Goal: Task Accomplishment & Management: Use online tool/utility

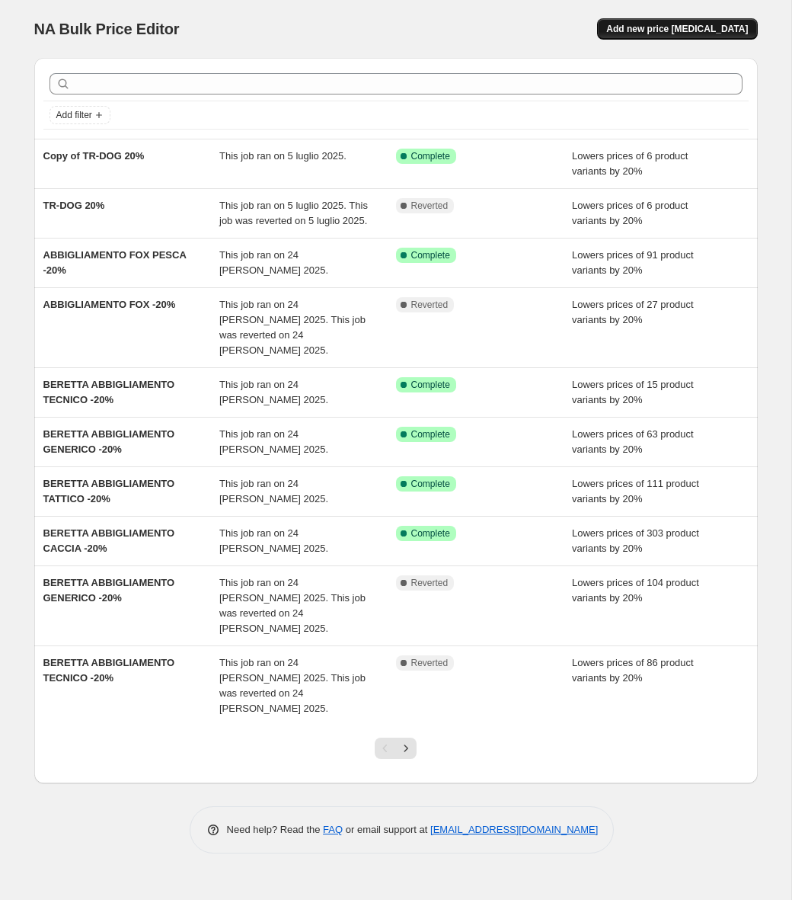
click at [674, 26] on span "Add new price [MEDICAL_DATA]" at bounding box center [677, 29] width 142 height 12
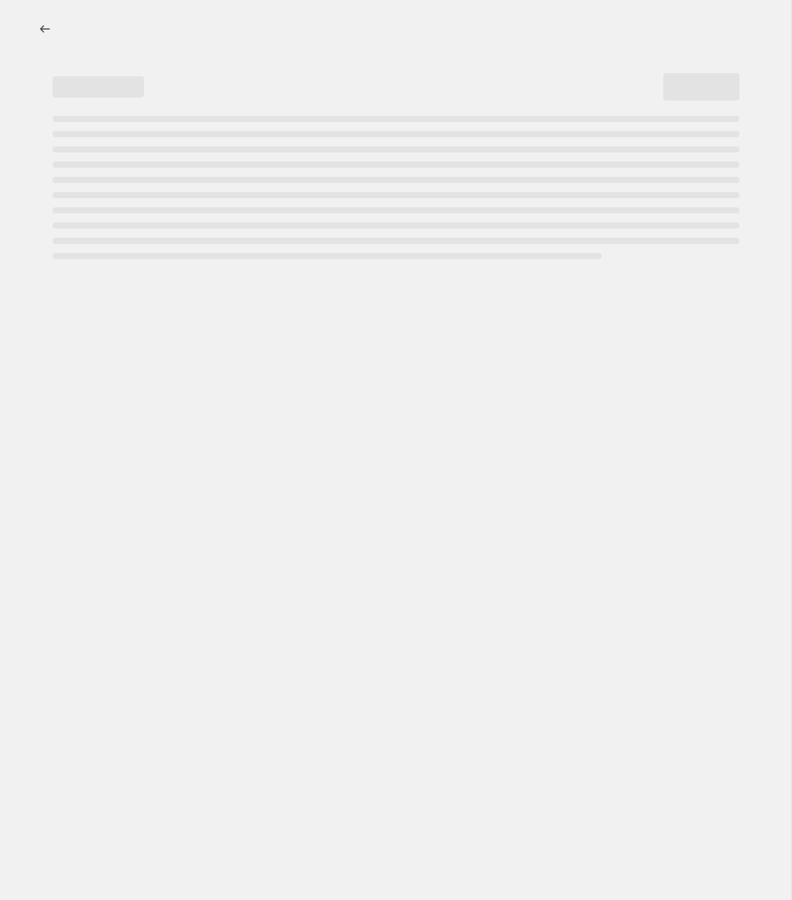
select select "percentage"
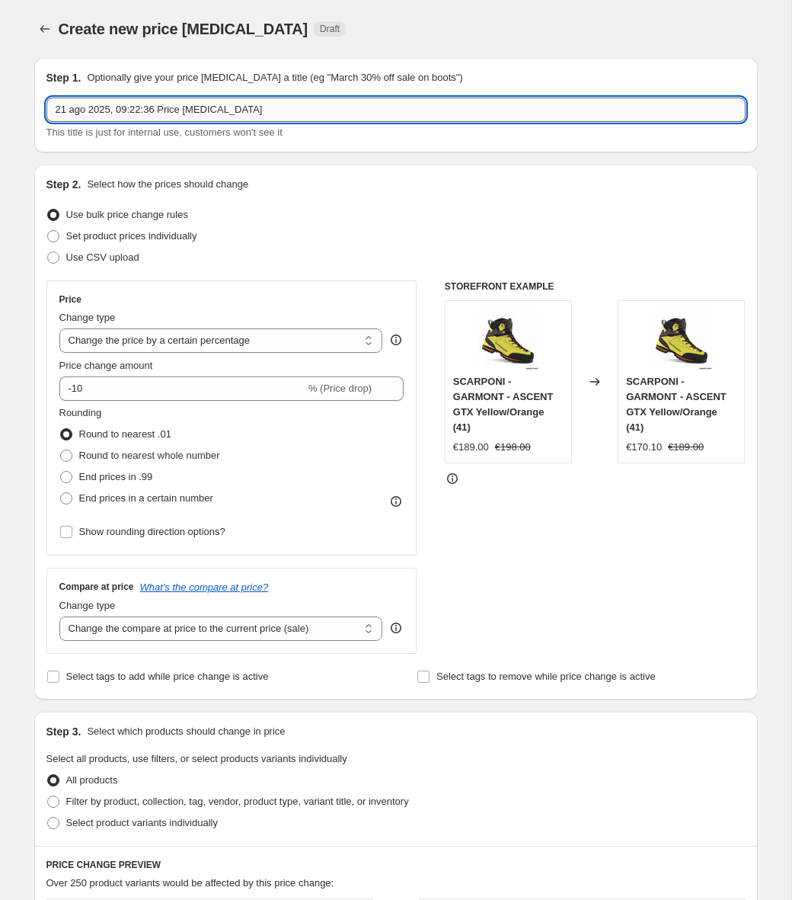
click at [261, 119] on input "21 ago 2025, 09:22:36 Price [MEDICAL_DATA]" at bounding box center [395, 110] width 699 height 24
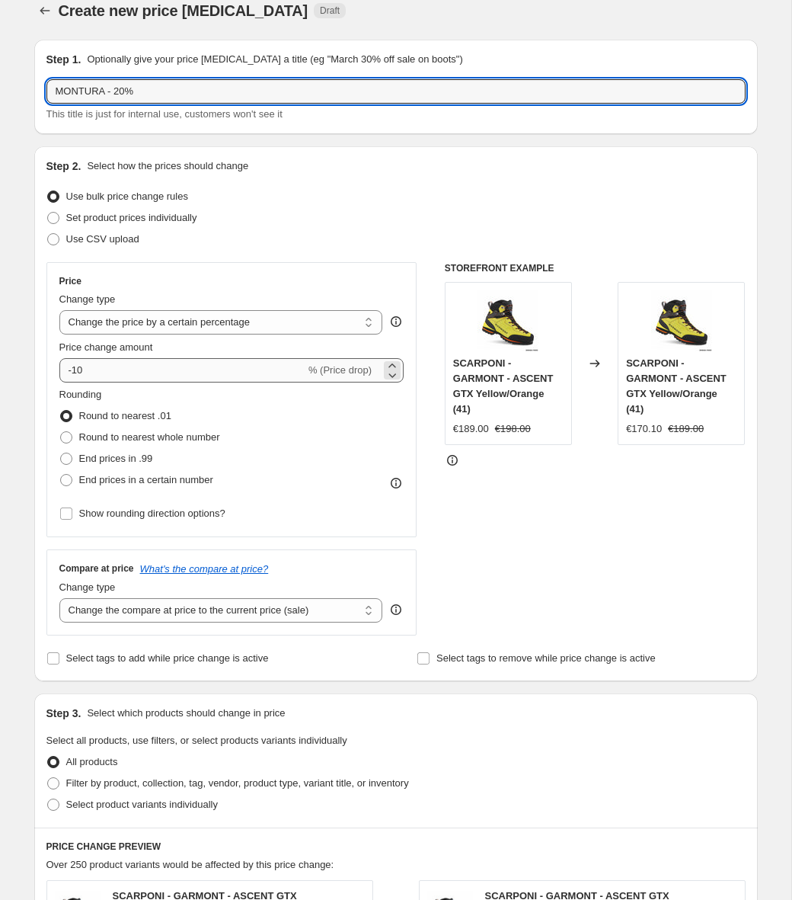
type input "MONTURA - 20%"
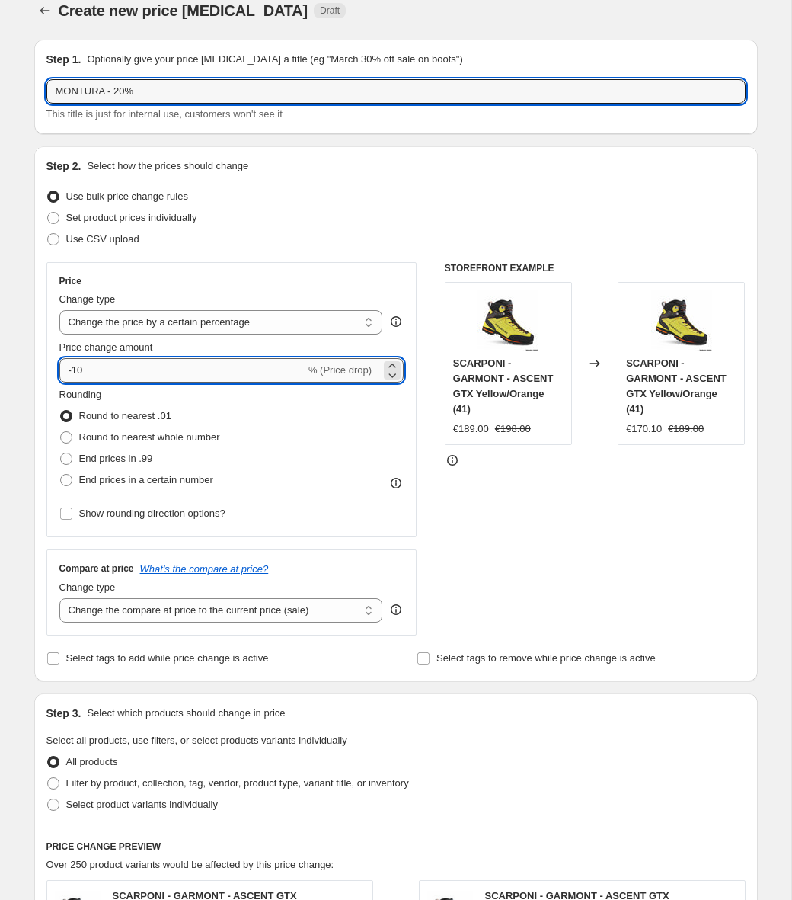
click at [155, 365] on input "-10" at bounding box center [182, 370] width 246 height 24
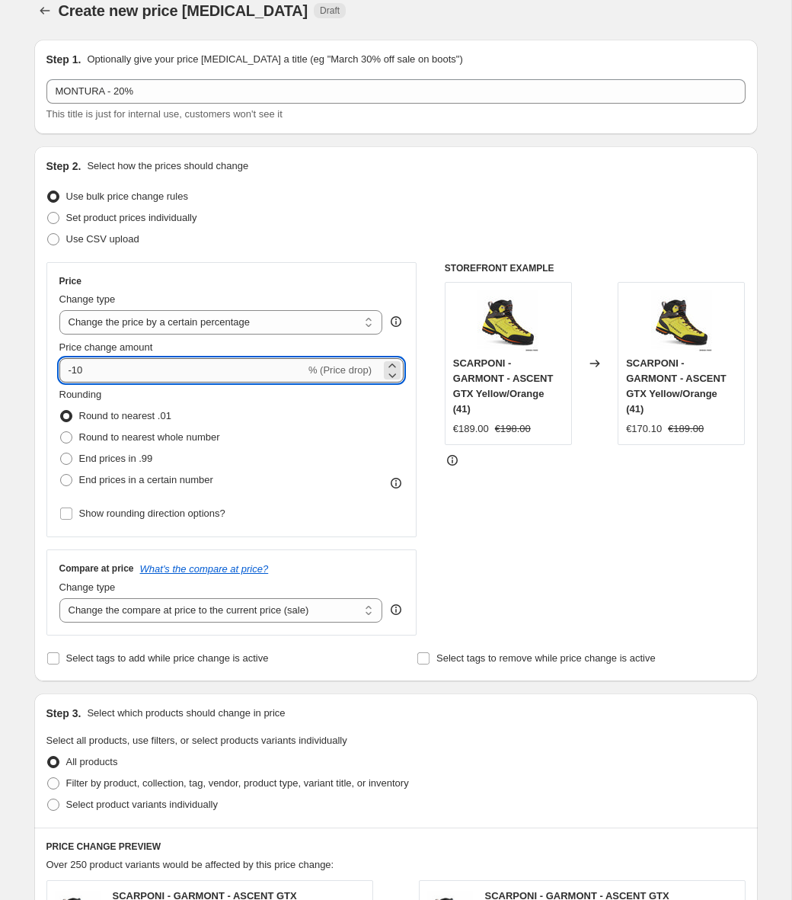
type input "-1"
type input "-20"
click at [309, 408] on div "Rounding Round to nearest .01 Round to nearest whole number End prices in .99 E…" at bounding box center [231, 439] width 345 height 104
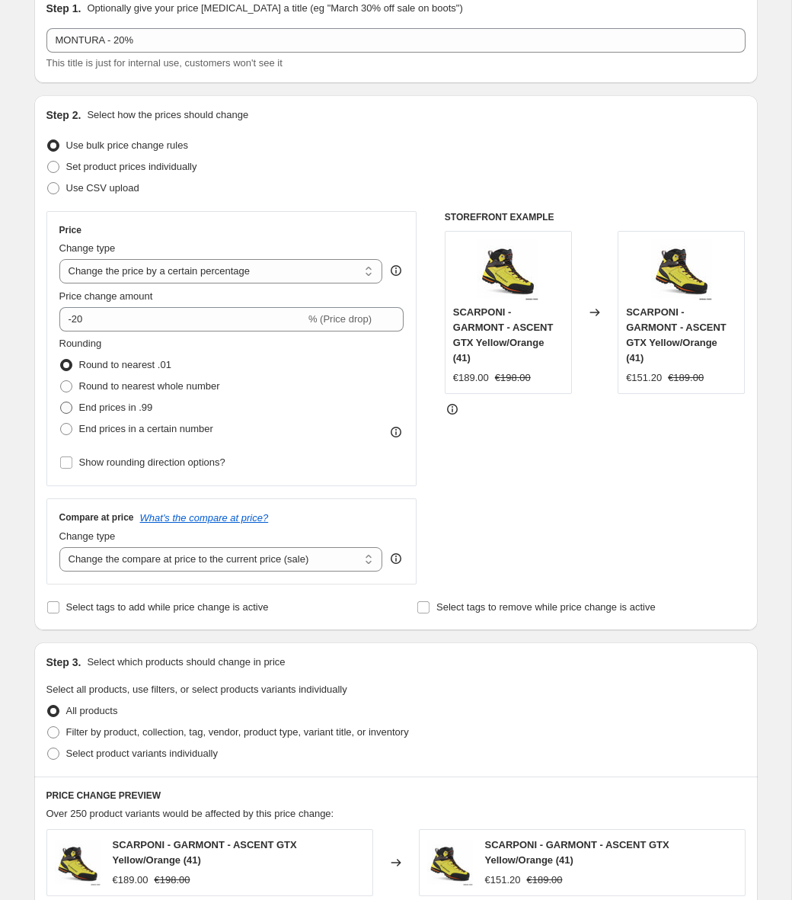
scroll to position [96, 0]
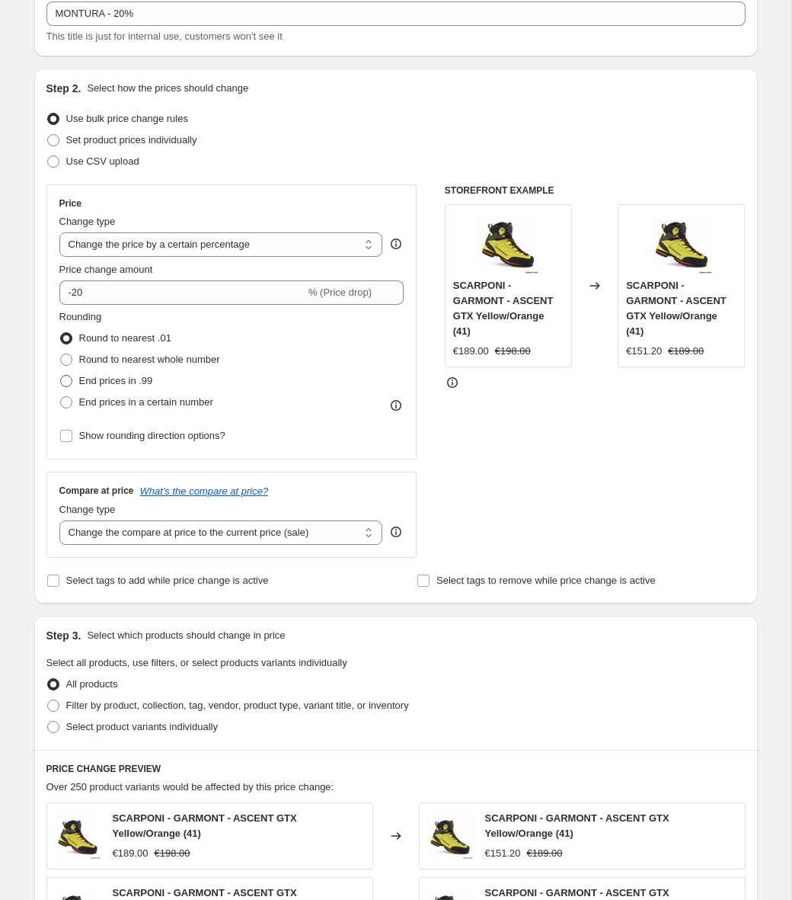
click at [95, 381] on span "End prices in .99" at bounding box center [116, 380] width 74 height 11
click at [61, 376] on input "End prices in .99" at bounding box center [60, 375] width 1 height 1
radio input "true"
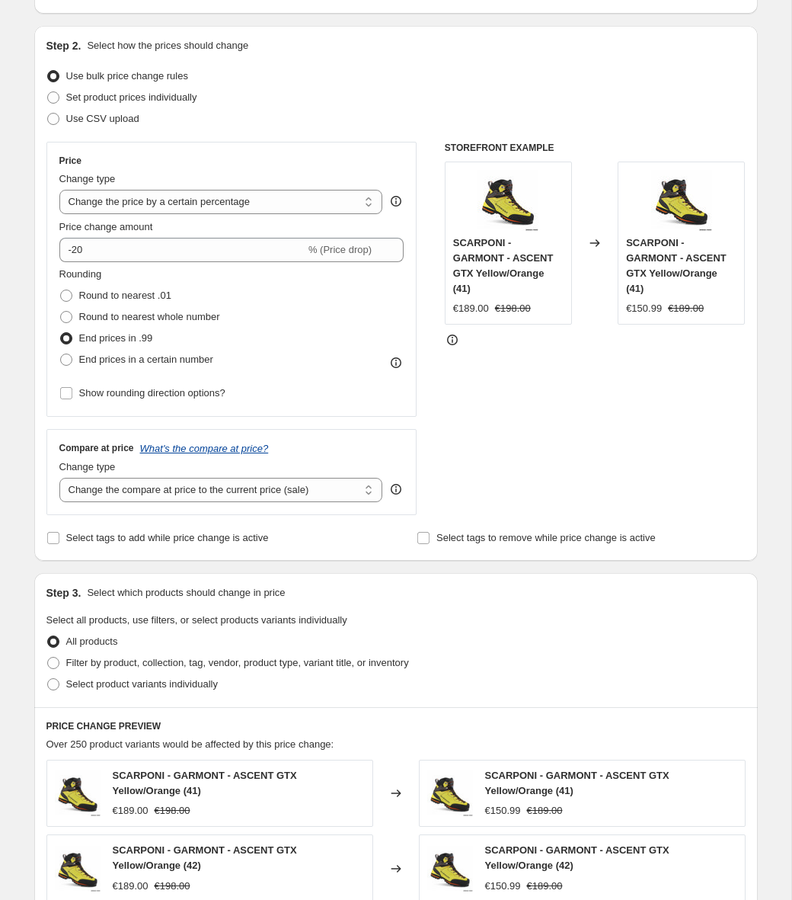
scroll to position [149, 0]
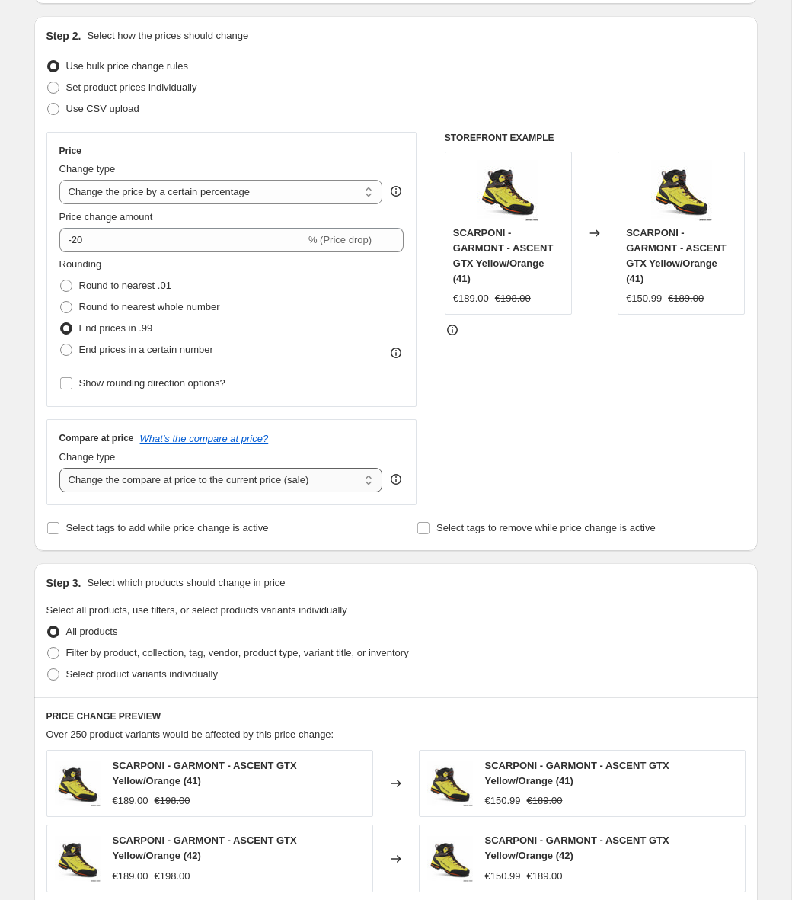
click at [198, 486] on select "Change the compare at price to the current price (sale) Change the compare at p…" at bounding box center [221, 480] width 324 height 24
select select "no_change"
click at [59, 468] on select "Change the compare at price to the current price (sale) Change the compare at p…" at bounding box center [221, 480] width 324 height 24
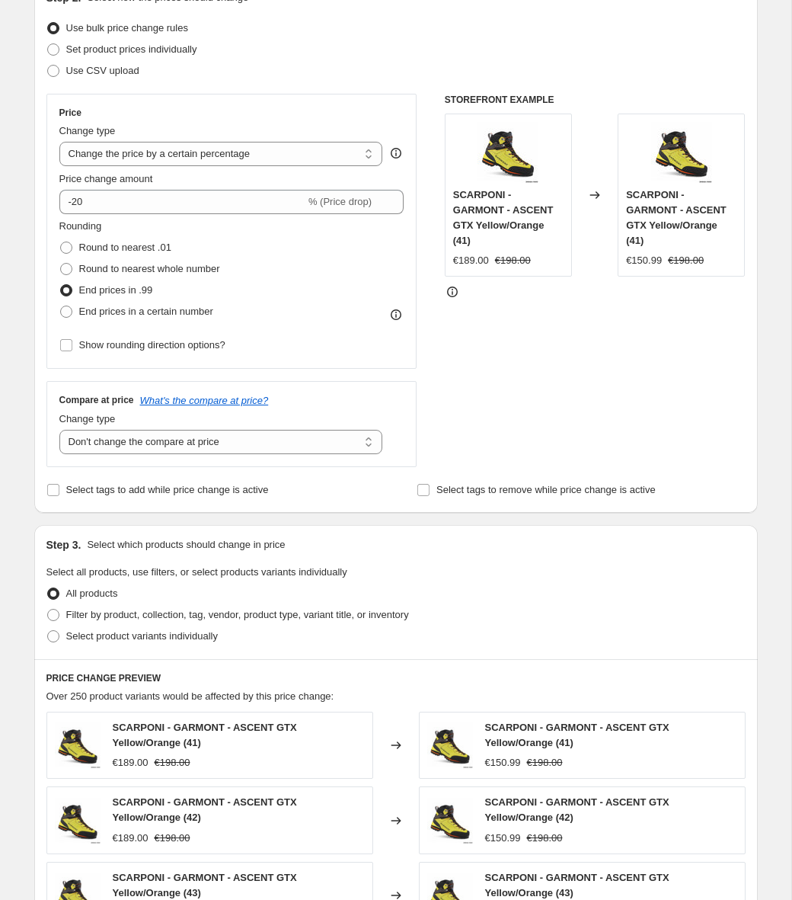
scroll to position [238, 0]
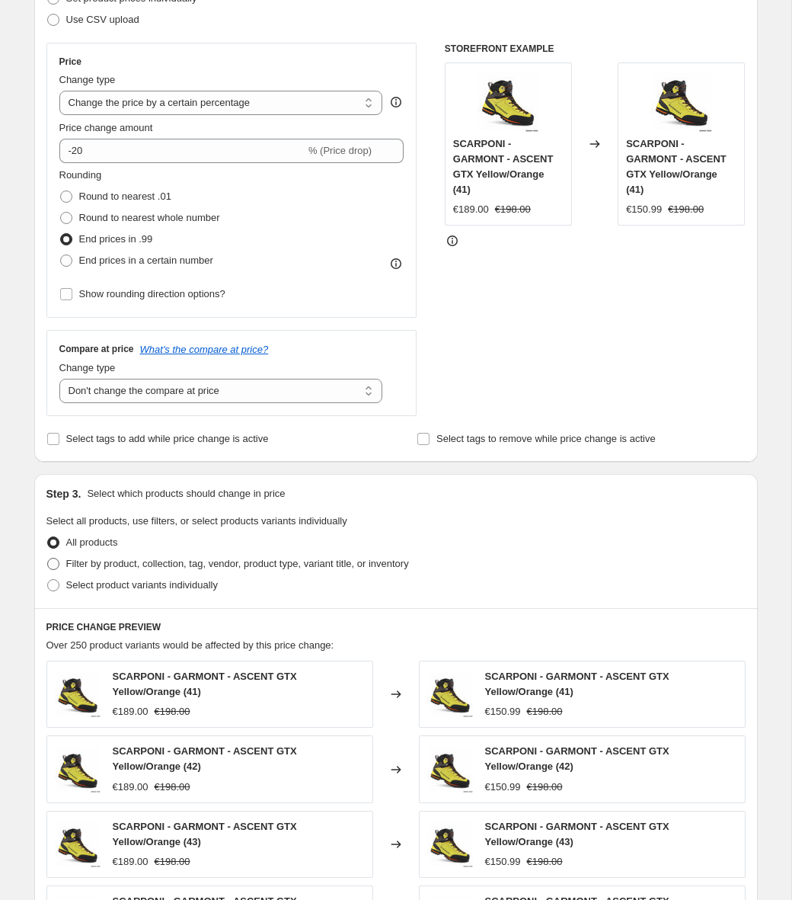
click at [81, 565] on span "Filter by product, collection, tag, vendor, product type, variant title, or inv…" at bounding box center [237, 563] width 343 height 11
click at [48, 558] on input "Filter by product, collection, tag, vendor, product type, variant title, or inv…" at bounding box center [47, 558] width 1 height 1
radio input "true"
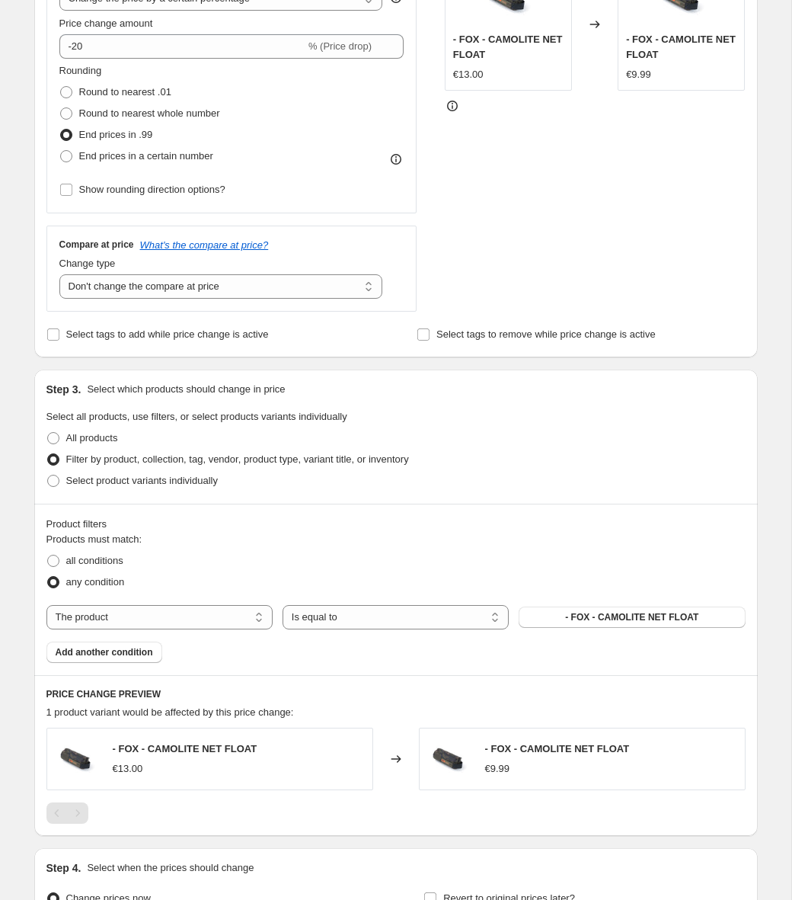
scroll to position [413, 0]
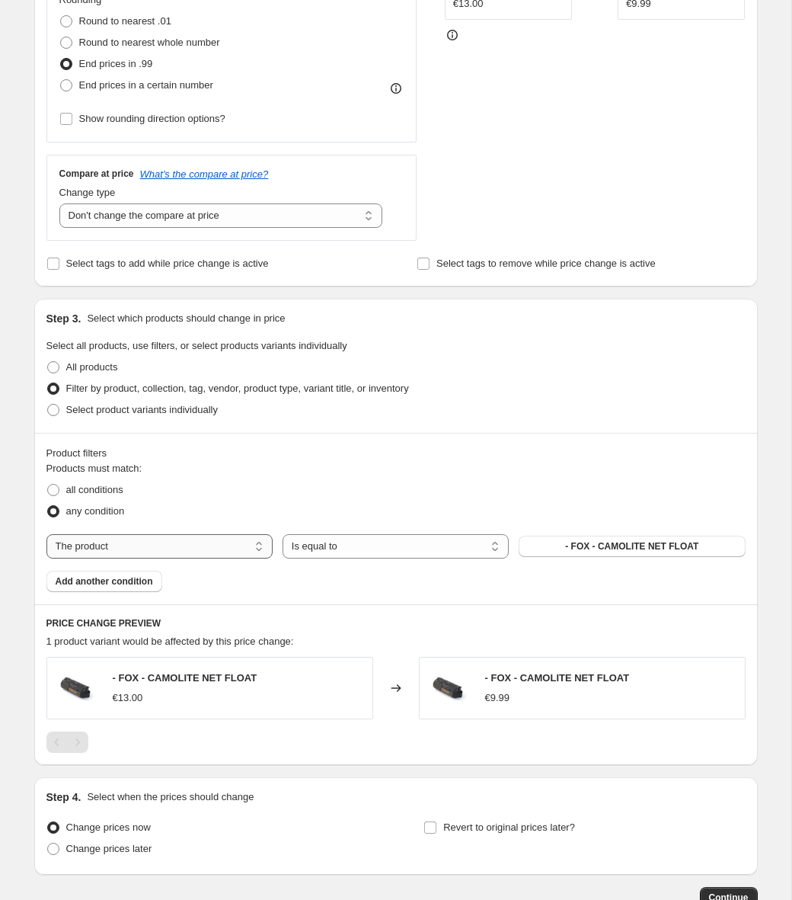
click at [199, 548] on select "The product The product's collection The product's tag The product's vendor The…" at bounding box center [159, 546] width 226 height 24
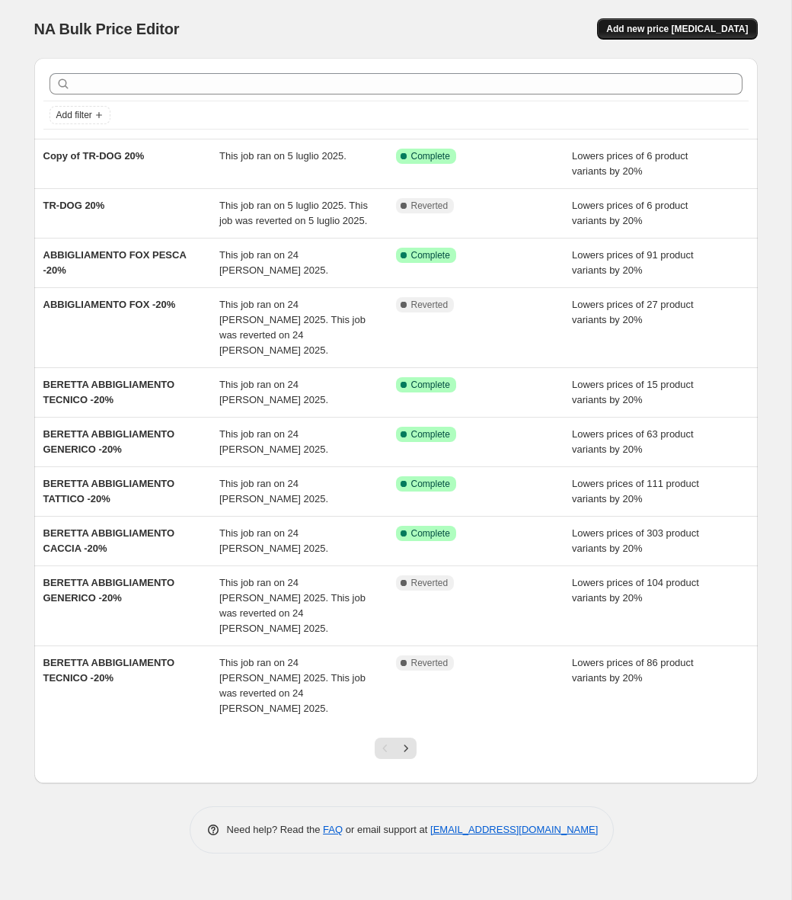
click at [675, 21] on button "Add new price [MEDICAL_DATA]" at bounding box center [677, 28] width 160 height 21
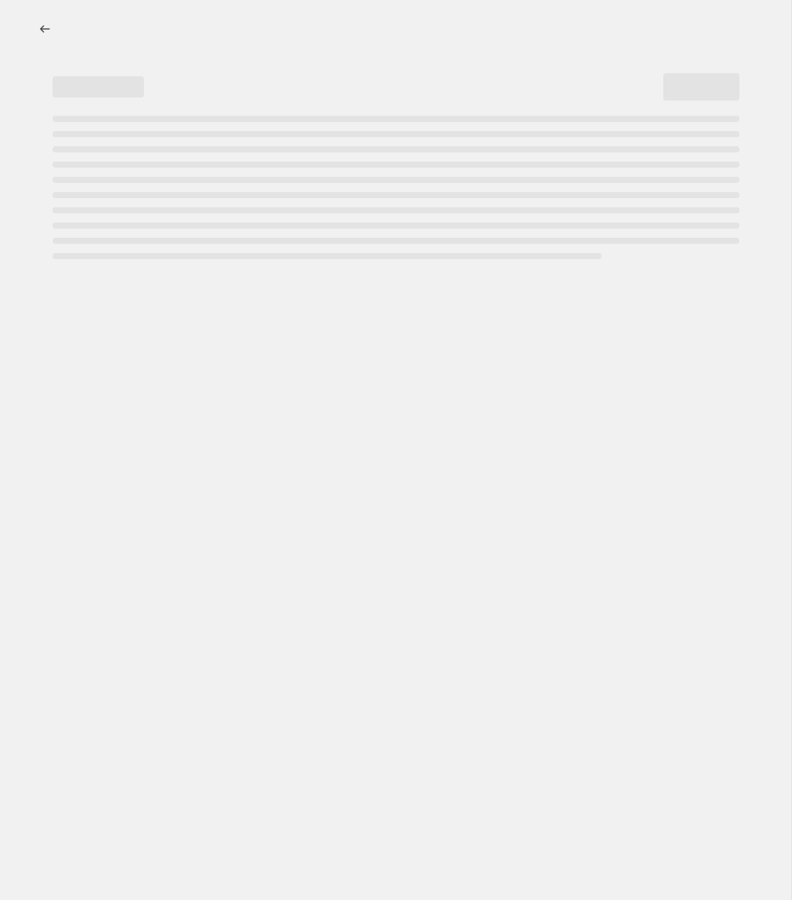
select select "percentage"
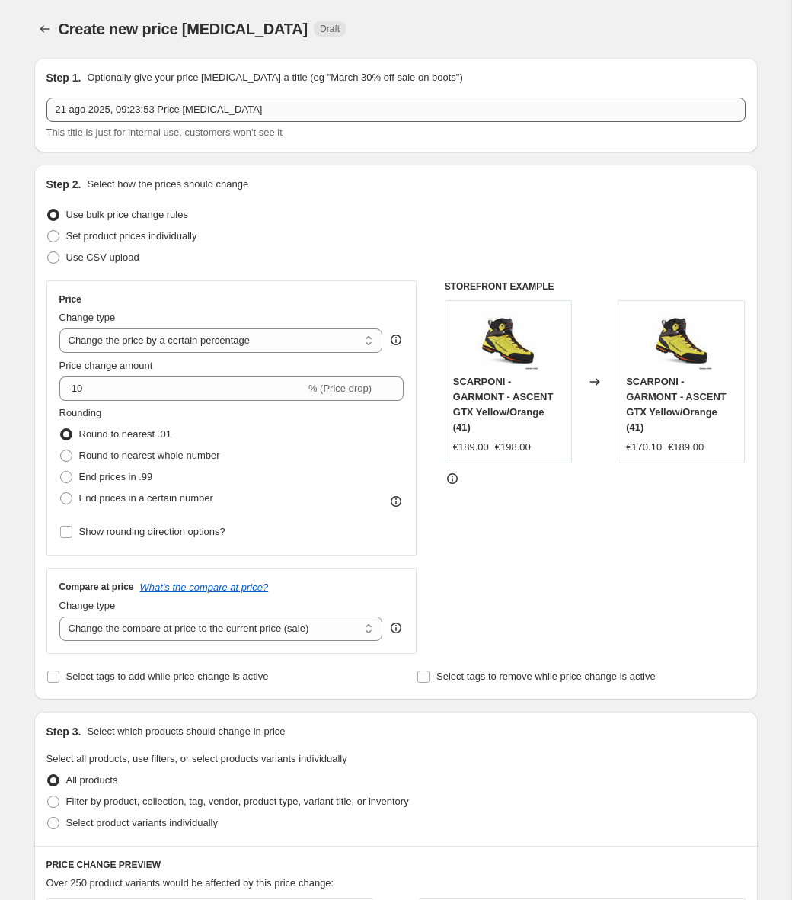
click at [159, 121] on div "21 ago 2025, 09:23:53 Price change job This title is just for internal use, cus…" at bounding box center [395, 119] width 699 height 43
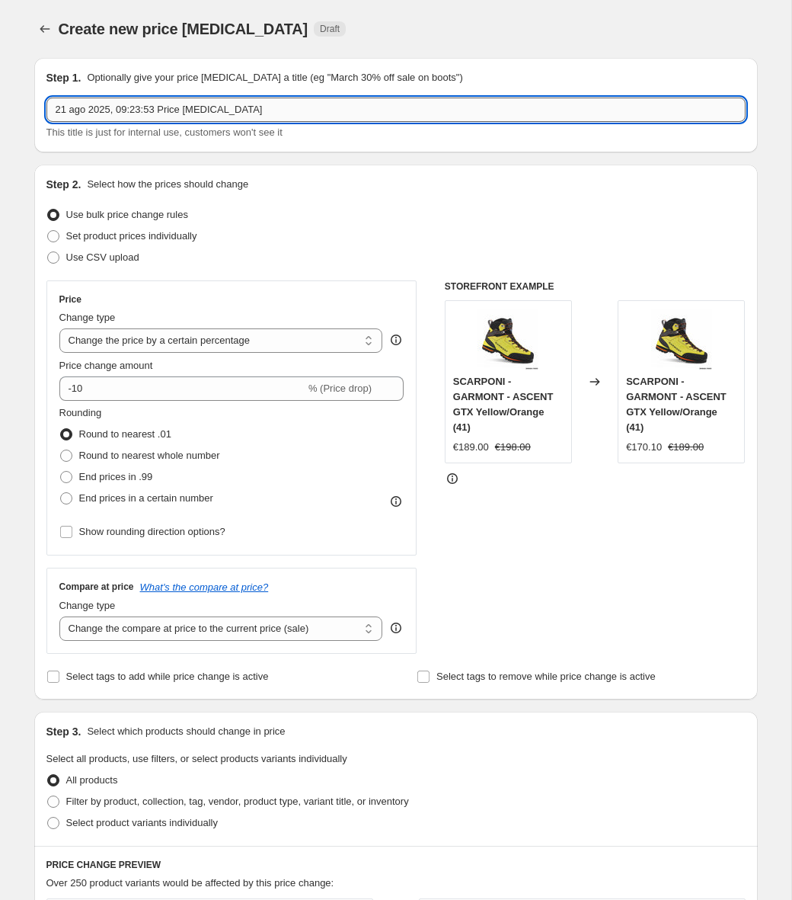
click at [163, 117] on input "21 ago 2025, 09:23:53 Price change job" at bounding box center [395, 110] width 699 height 24
type input "MONTURA"
click at [214, 374] on div "Price change amount -10 % (Price drop)" at bounding box center [231, 379] width 345 height 43
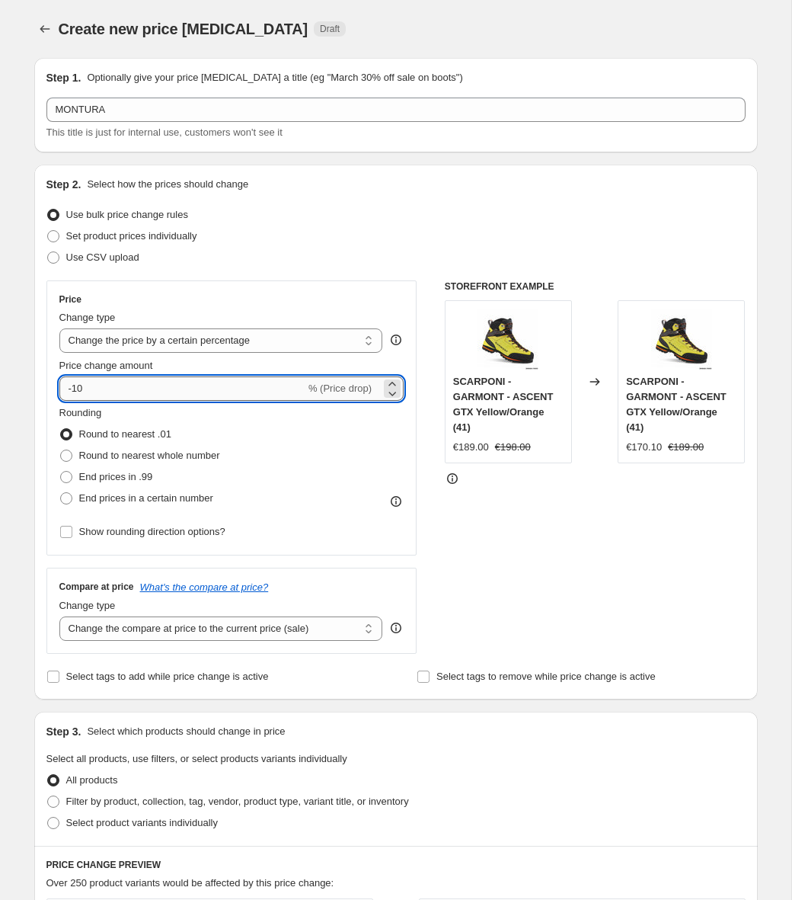
click at [211, 389] on input "-10" at bounding box center [182, 388] width 246 height 24
type input "-1"
type input "-20"
click at [103, 458] on span "Round to nearest whole number" at bounding box center [149, 455] width 141 height 11
click at [61, 450] on input "Round to nearest whole number" at bounding box center [60, 450] width 1 height 1
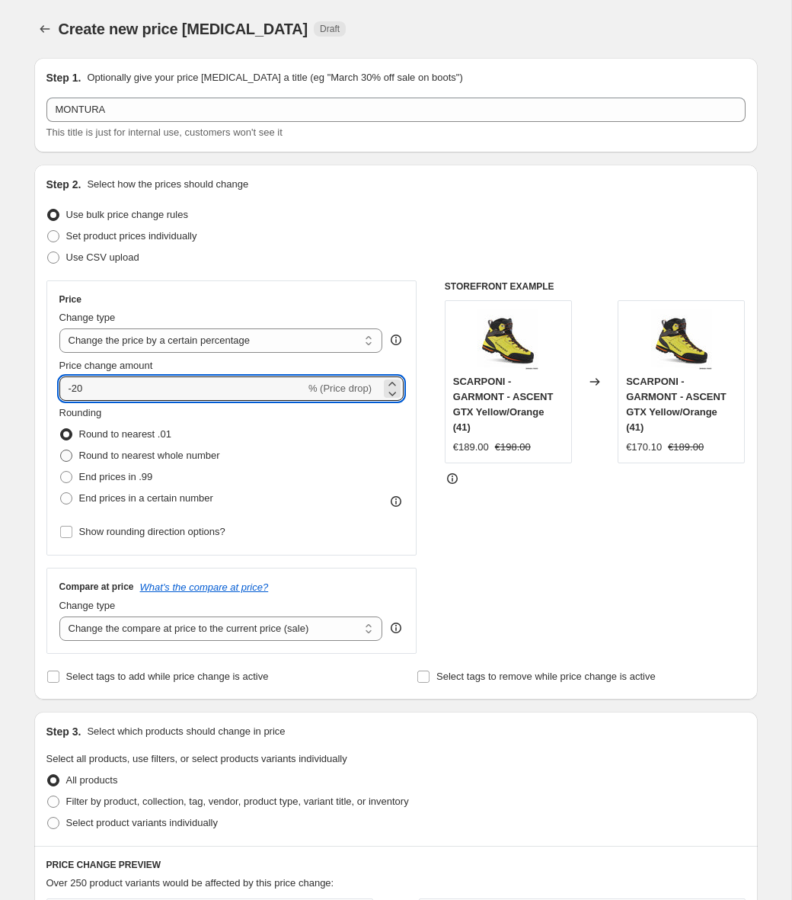
radio input "true"
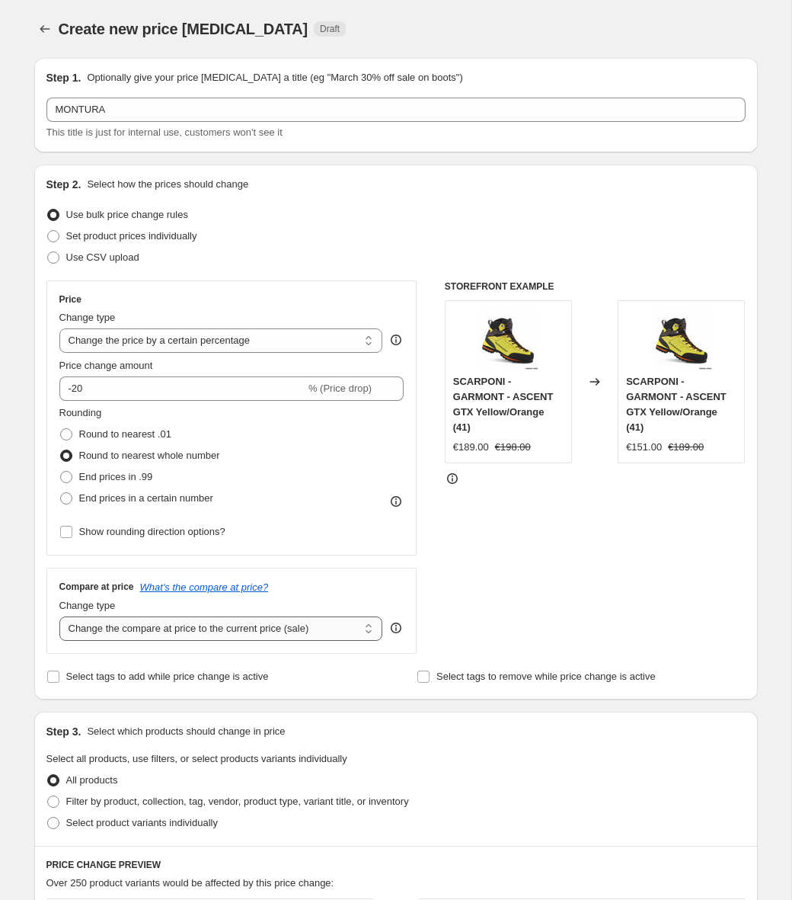
click at [161, 635] on select "Change the compare at price to the current price (sale) Change the compare at p…" at bounding box center [221, 628] width 324 height 24
select select "no_change"
click at [59, 616] on select "Change the compare at price to the current price (sale) Change the compare at p…" at bounding box center [221, 628] width 324 height 24
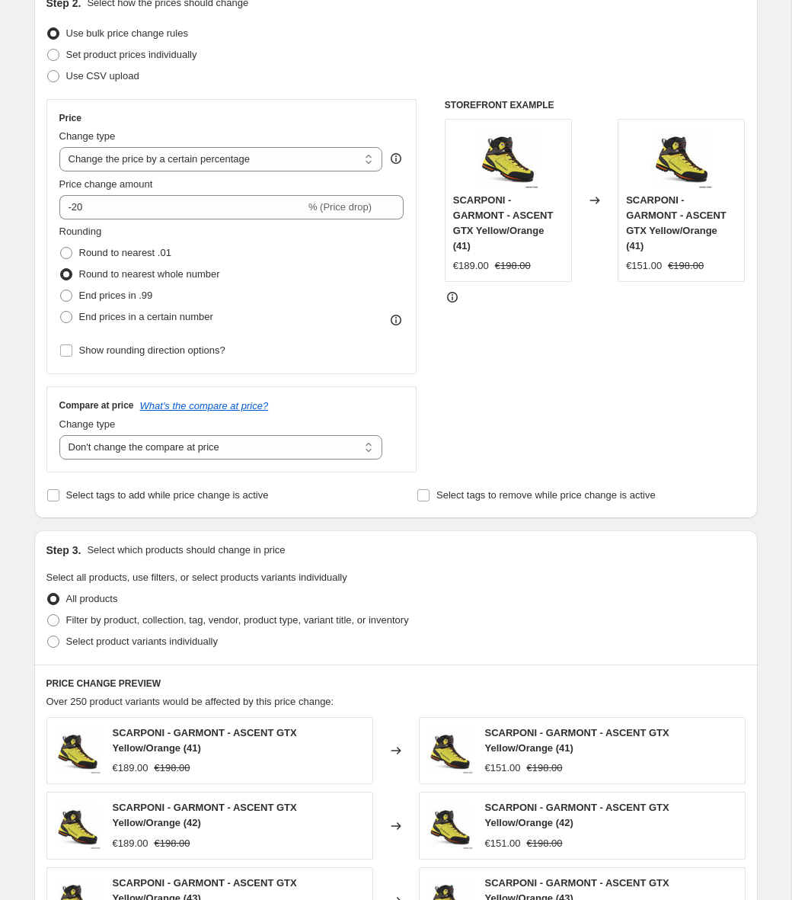
scroll to position [190, 0]
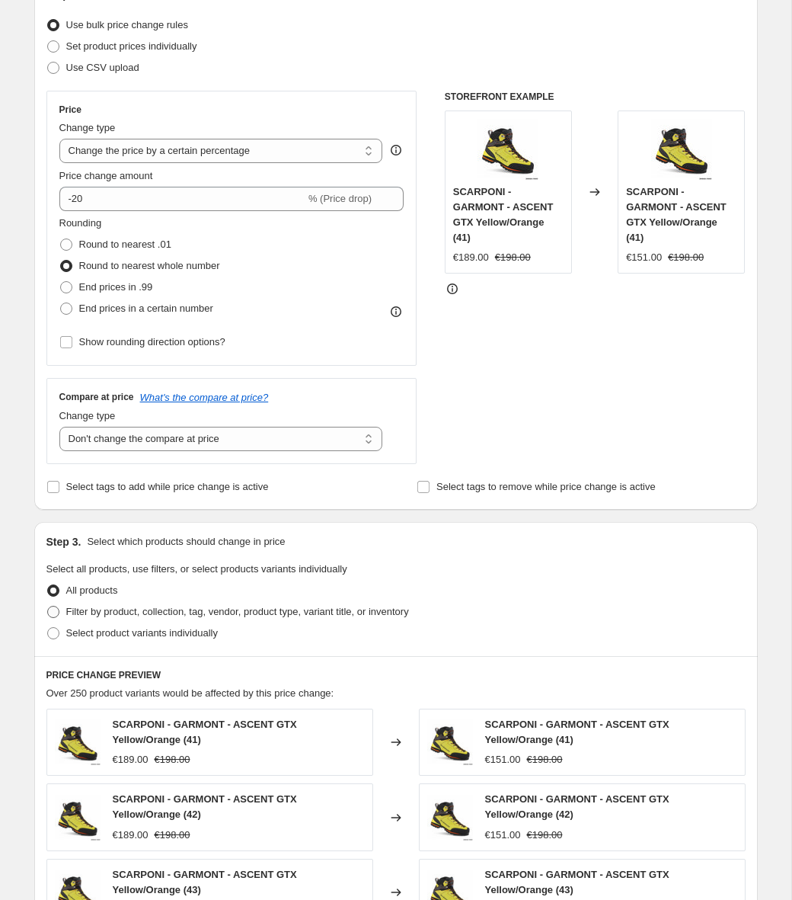
click at [114, 616] on span "Filter by product, collection, tag, vendor, product type, variant title, or inv…" at bounding box center [237, 611] width 343 height 11
click at [48, 606] on input "Filter by product, collection, tag, vendor, product type, variant title, or inv…" at bounding box center [47, 606] width 1 height 1
radio input "true"
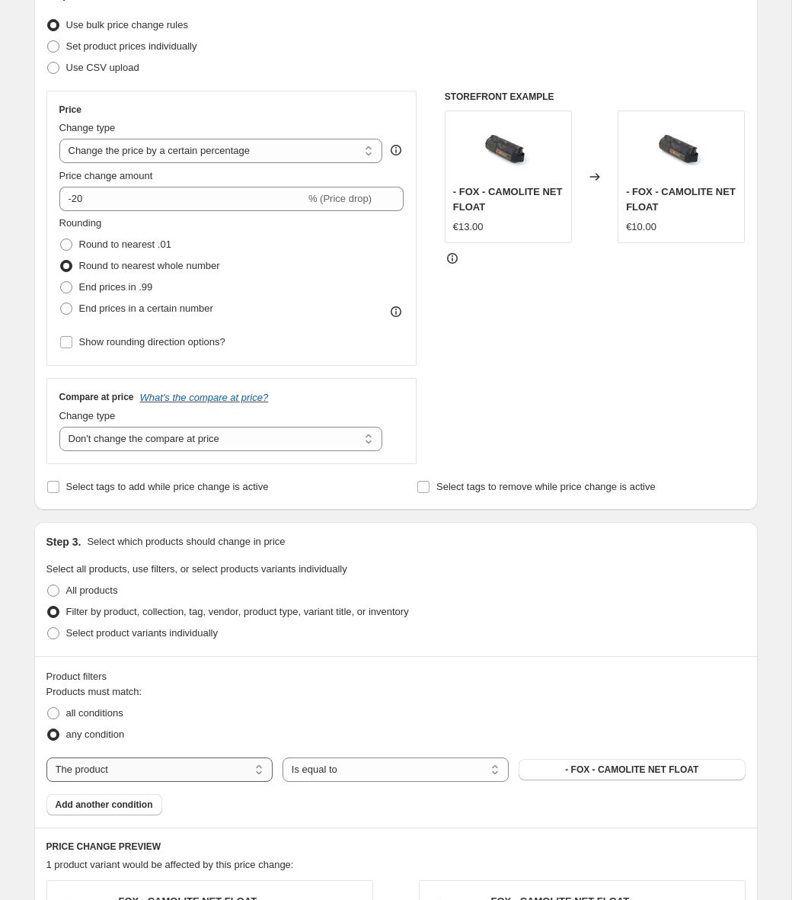
click at [195, 777] on select "The product The product's collection The product's tag The product's vendor The…" at bounding box center [159, 769] width 226 height 24
select select "collection"
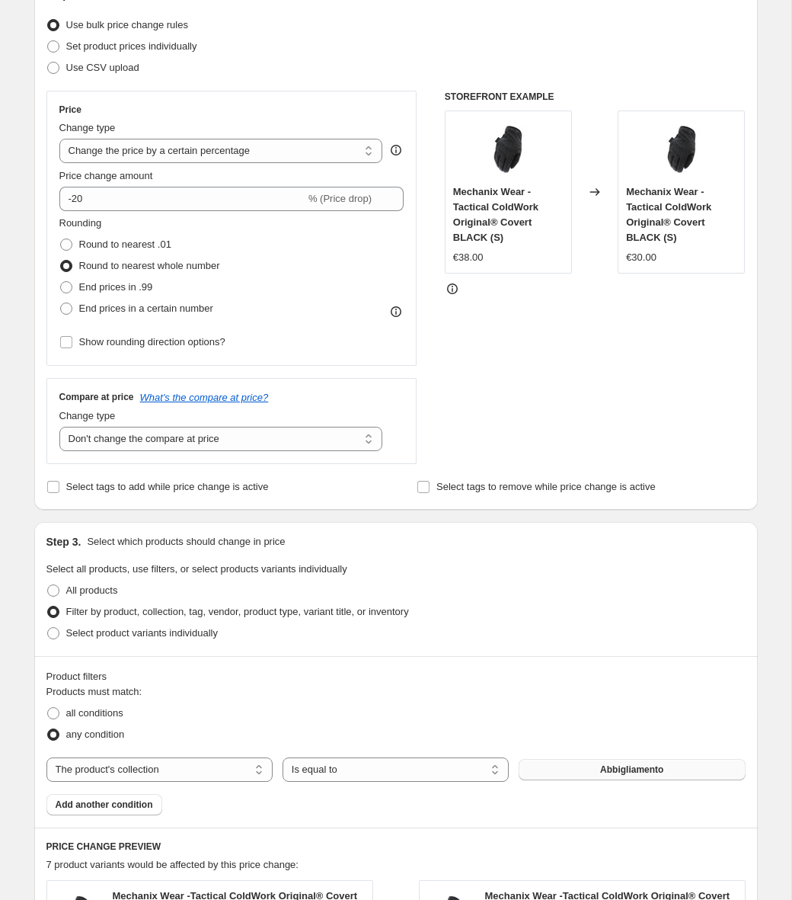
click at [562, 776] on button "Abbigliamento" at bounding box center [632, 769] width 226 height 21
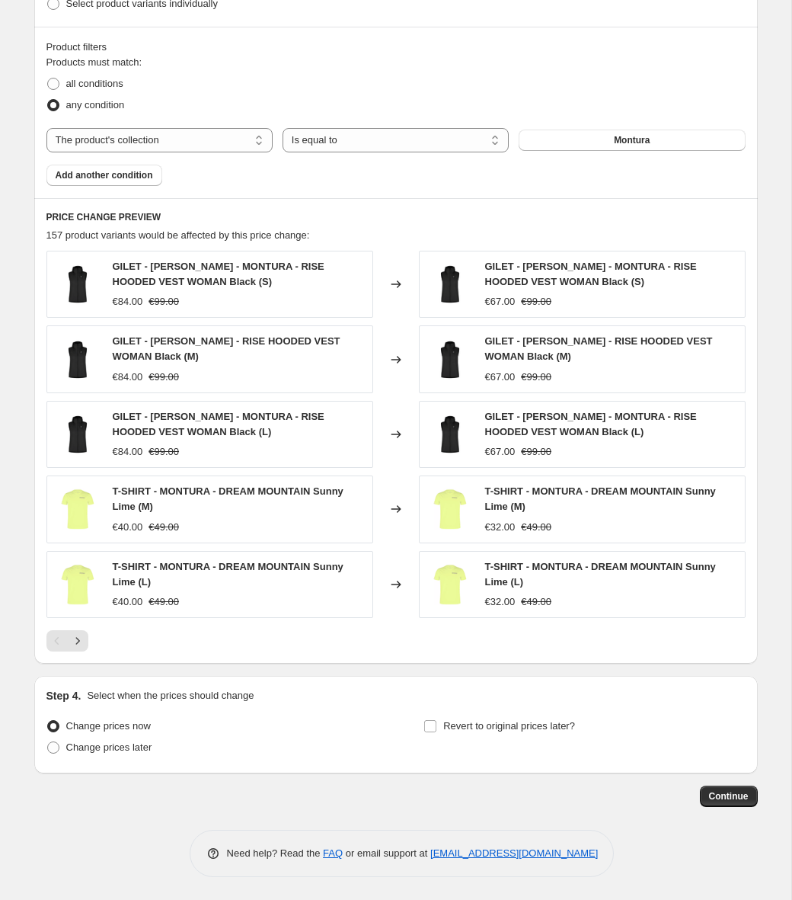
scroll to position [817, 0]
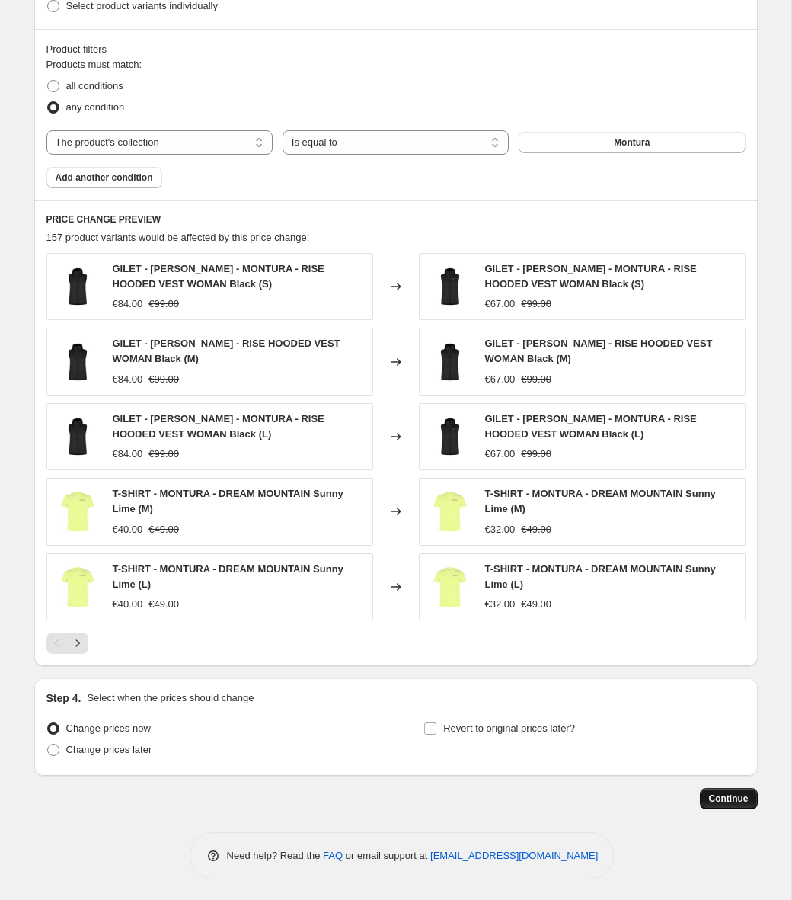
click at [716, 797] on span "Continue" at bounding box center [729, 798] width 40 height 12
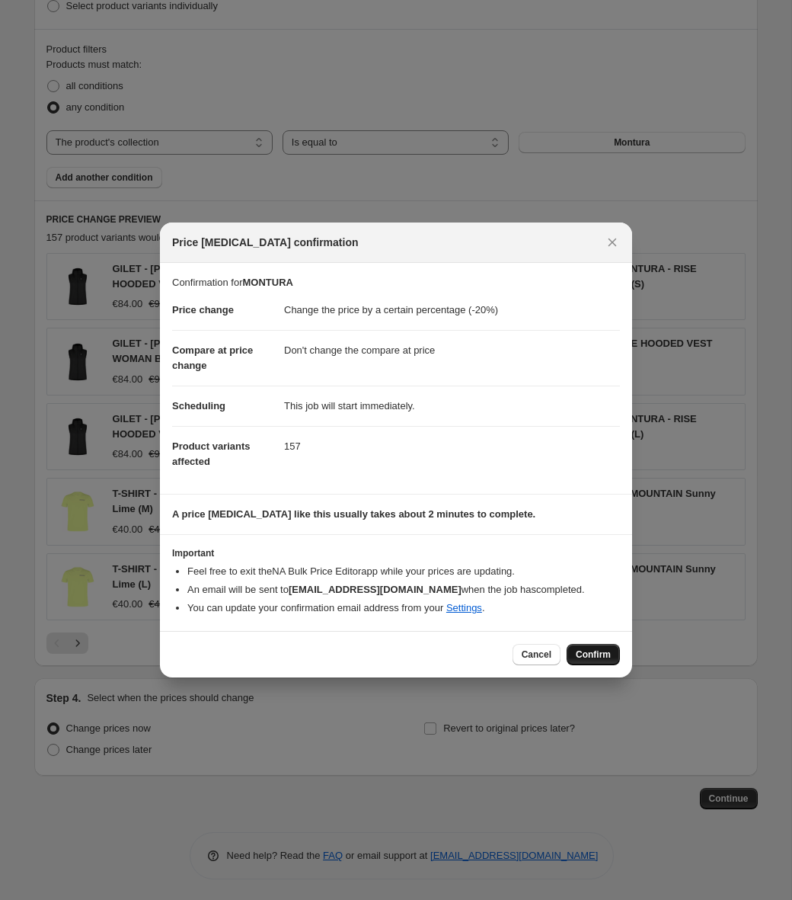
click at [598, 658] on span "Confirm" at bounding box center [593, 654] width 35 height 12
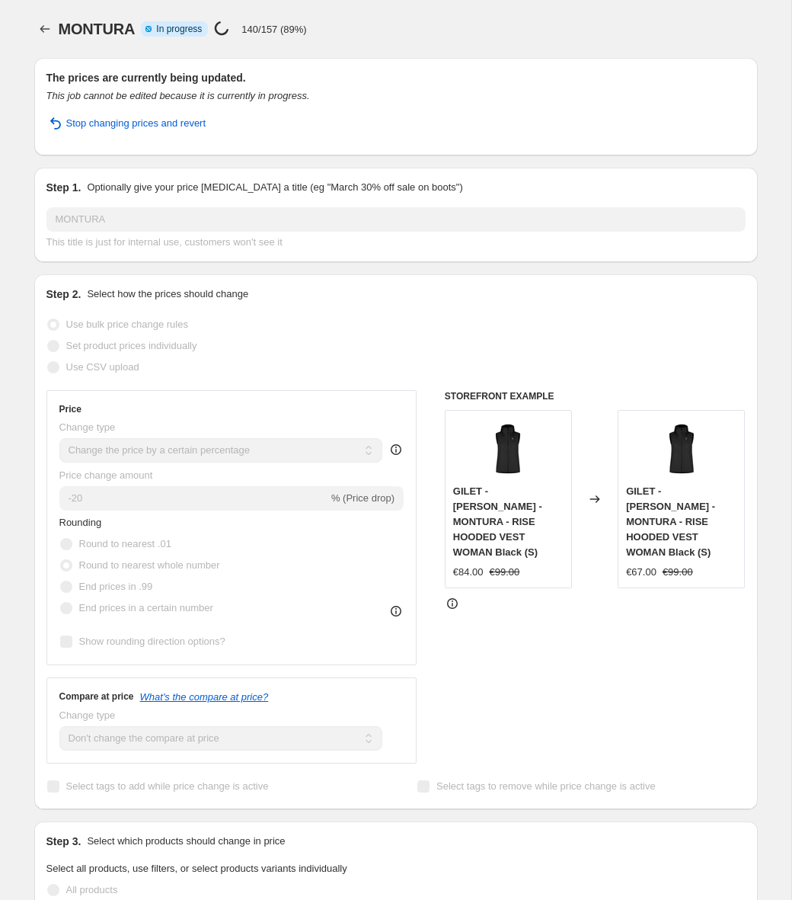
select select "percentage"
select select "no_change"
select select "collection"
